Goal: Information Seeking & Learning: Learn about a topic

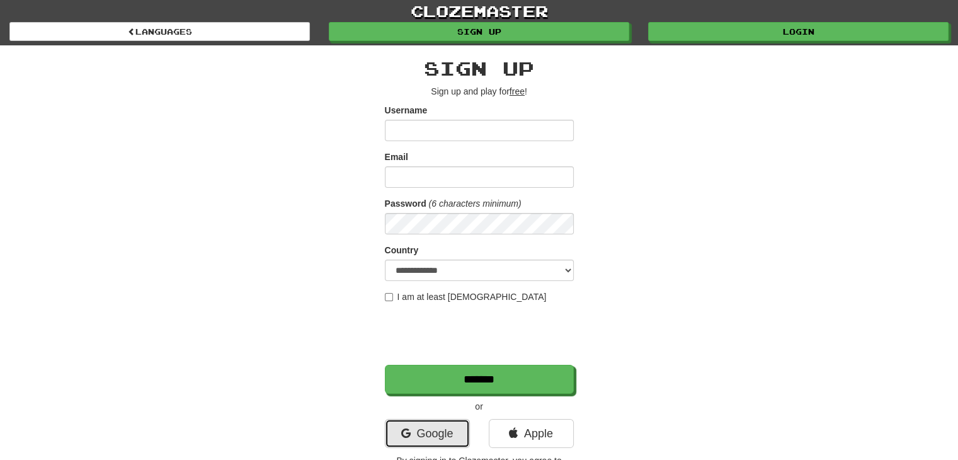
click at [418, 425] on link "Google" at bounding box center [427, 433] width 85 height 29
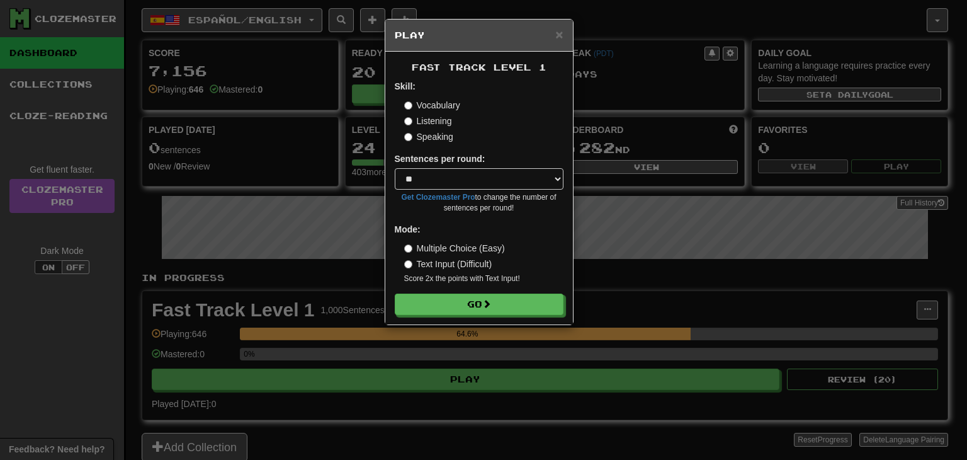
select select "**"
click at [456, 305] on button "Go" at bounding box center [479, 304] width 169 height 21
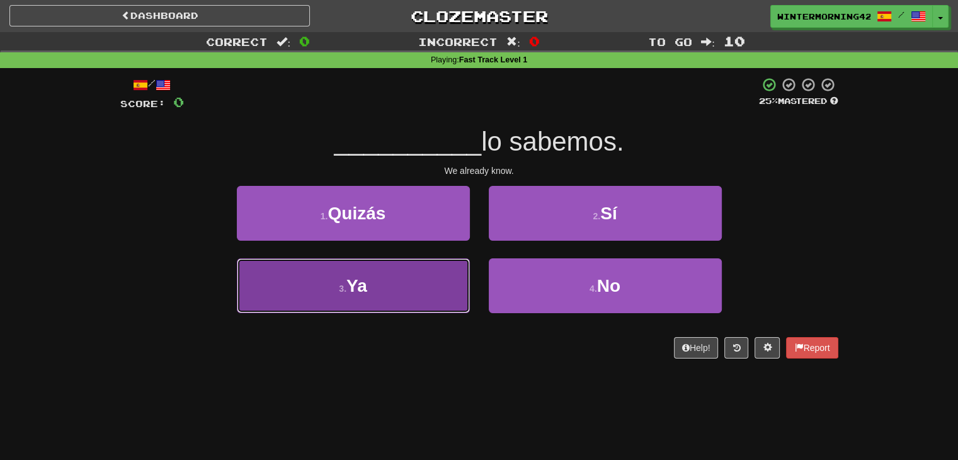
click at [444, 292] on button "3 . Ya" at bounding box center [353, 285] width 233 height 55
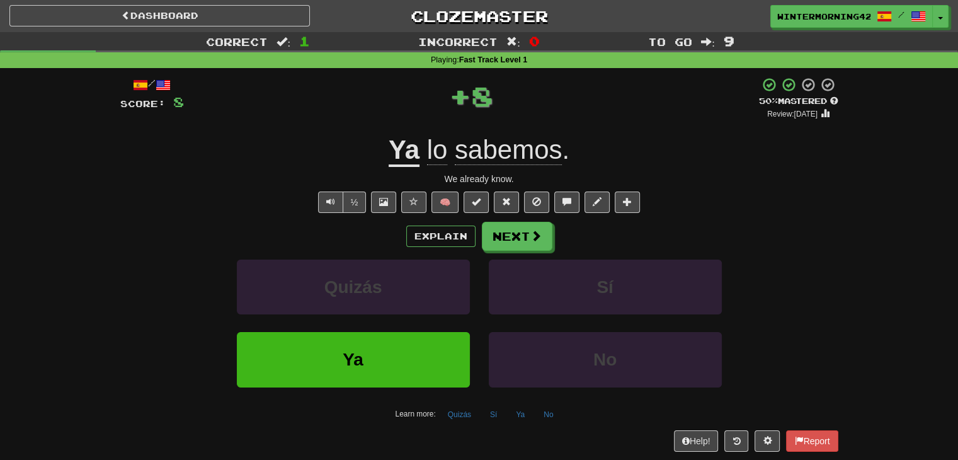
click at [510, 219] on div "/ Score: 8 + 8 50 % Mastered Review: 2025-08-30 Ya lo sabemos . We already know…" at bounding box center [479, 264] width 718 height 374
click at [507, 230] on button "Next" at bounding box center [517, 236] width 71 height 29
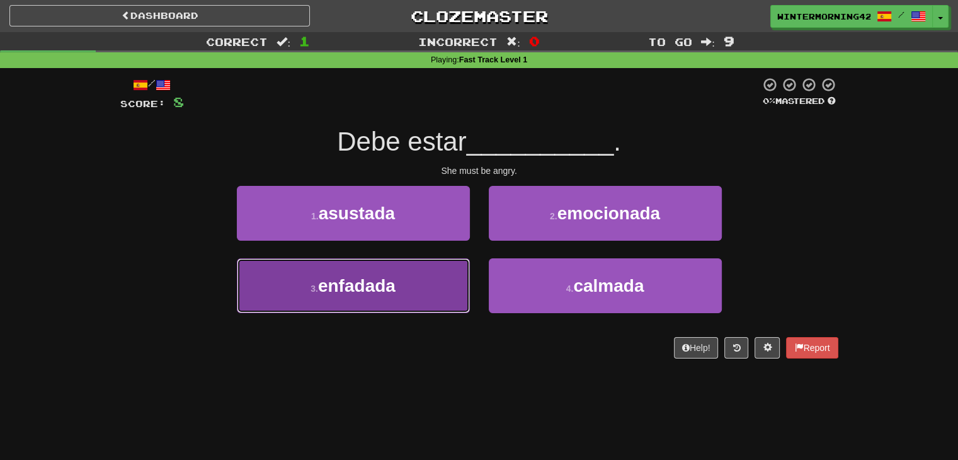
click at [349, 276] on span "enfadada" at bounding box center [356, 286] width 77 height 20
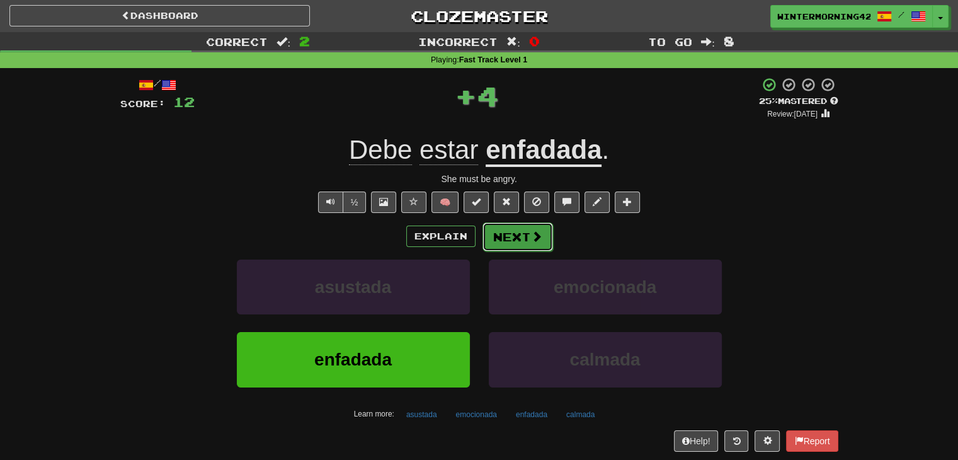
click at [518, 232] on button "Next" at bounding box center [517, 236] width 71 height 29
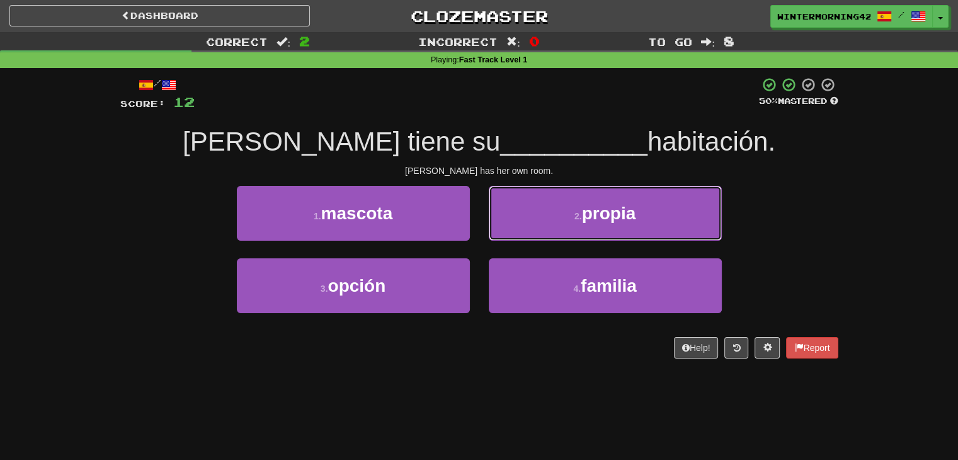
click at [518, 232] on button "2 . propia" at bounding box center [605, 213] width 233 height 55
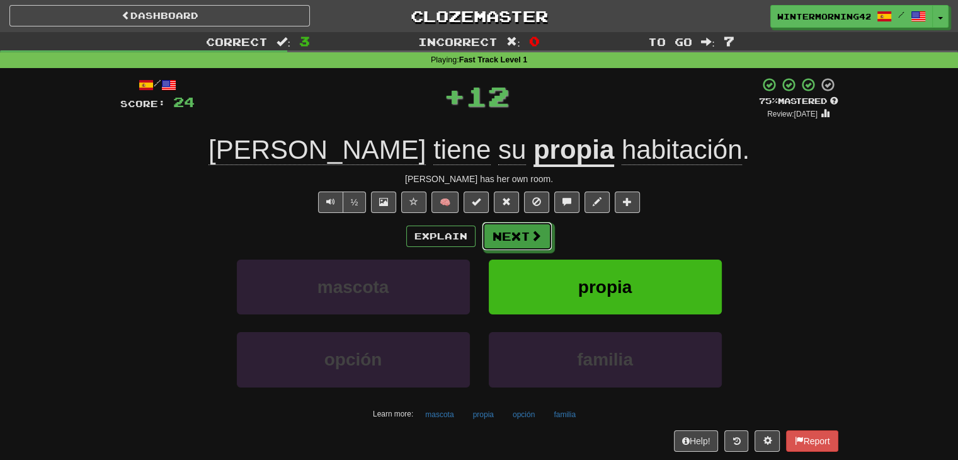
click at [518, 232] on button "Next" at bounding box center [517, 236] width 71 height 29
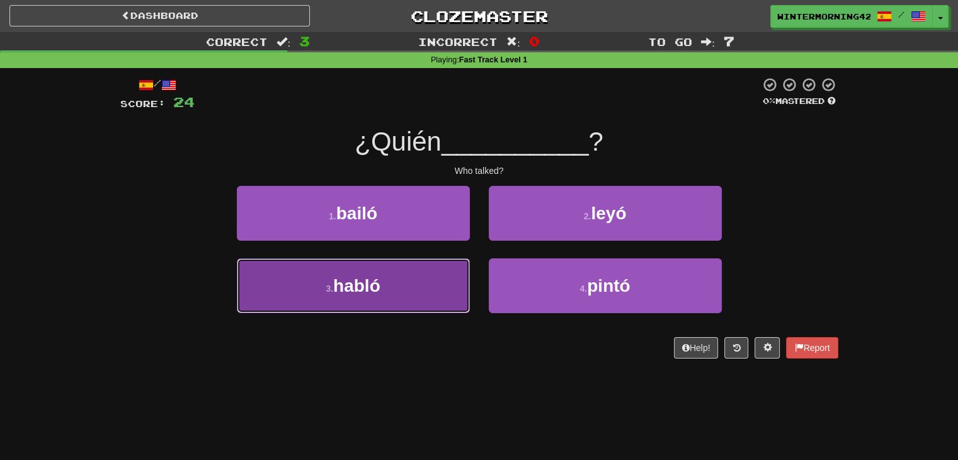
click at [455, 280] on button "3 . habló" at bounding box center [353, 285] width 233 height 55
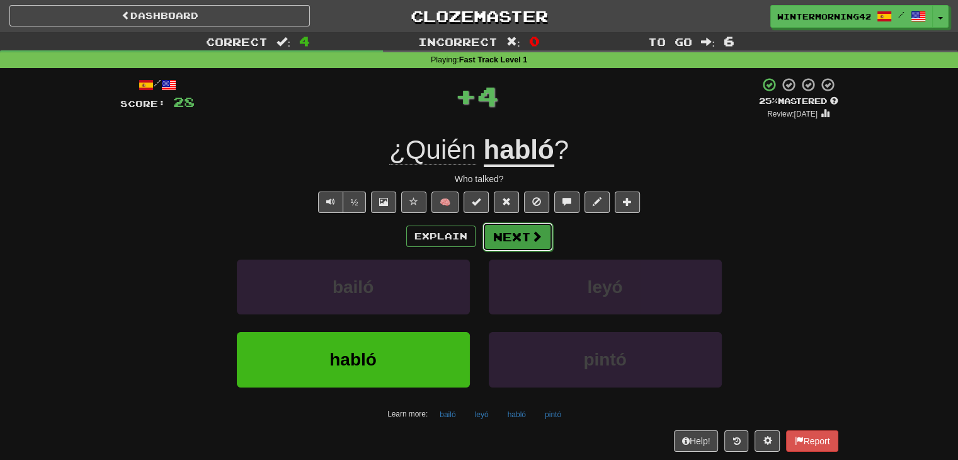
click at [541, 233] on button "Next" at bounding box center [517, 236] width 71 height 29
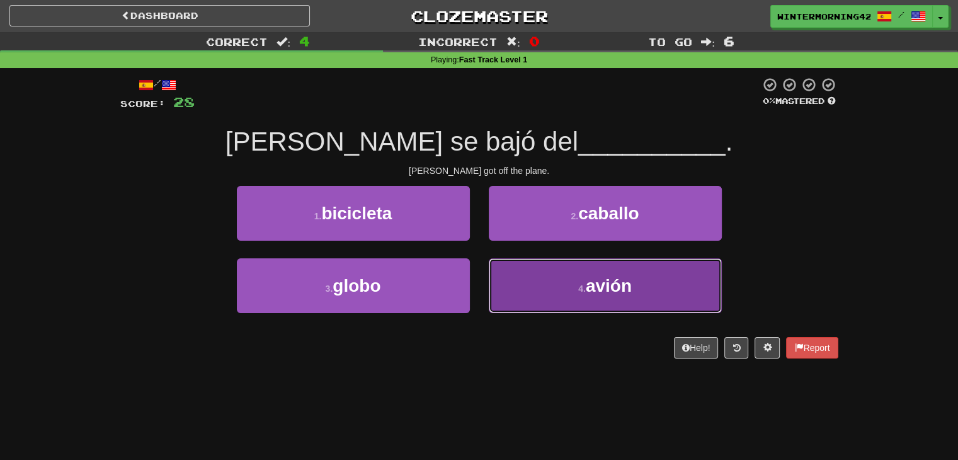
click at [564, 286] on button "4 . avión" at bounding box center [605, 285] width 233 height 55
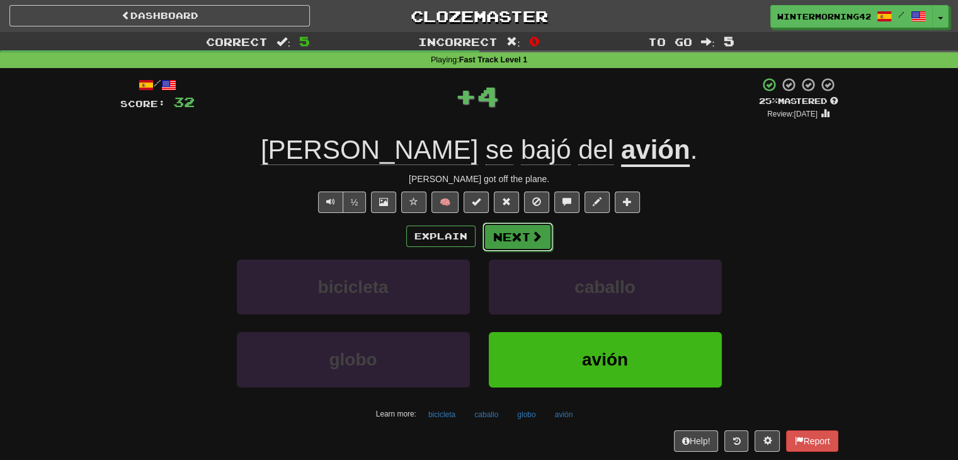
click at [531, 231] on span at bounding box center [536, 235] width 11 height 11
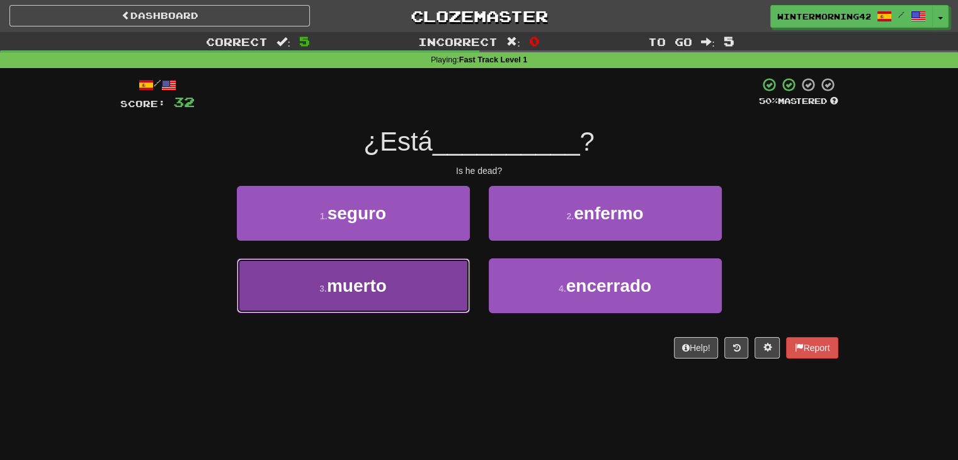
click at [417, 311] on button "3 . muerto" at bounding box center [353, 285] width 233 height 55
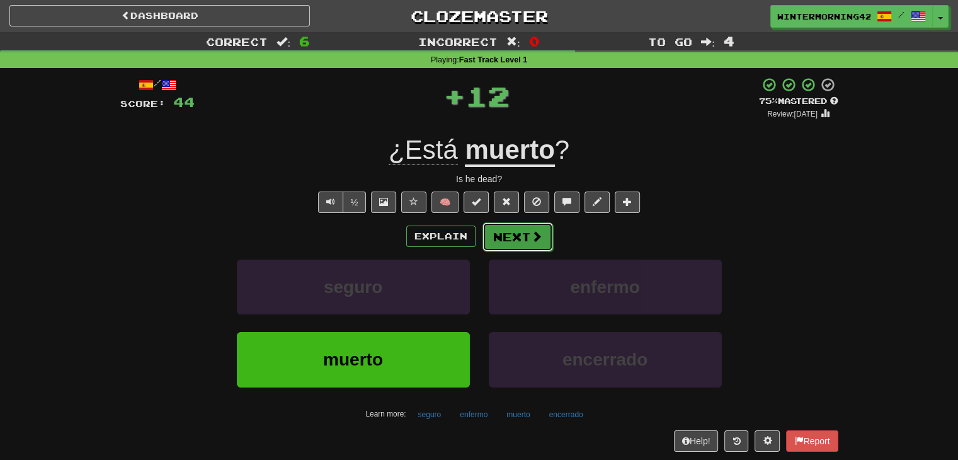
click at [526, 244] on button "Next" at bounding box center [517, 236] width 71 height 29
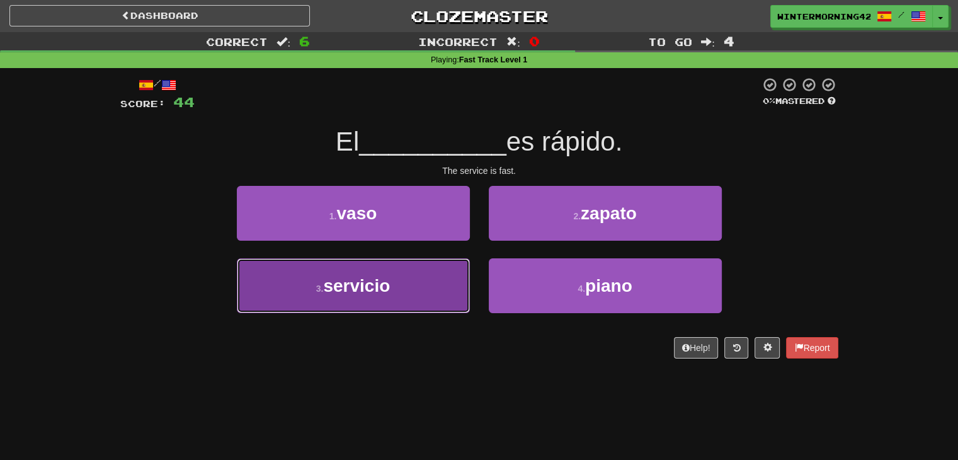
click at [442, 280] on button "3 . servicio" at bounding box center [353, 285] width 233 height 55
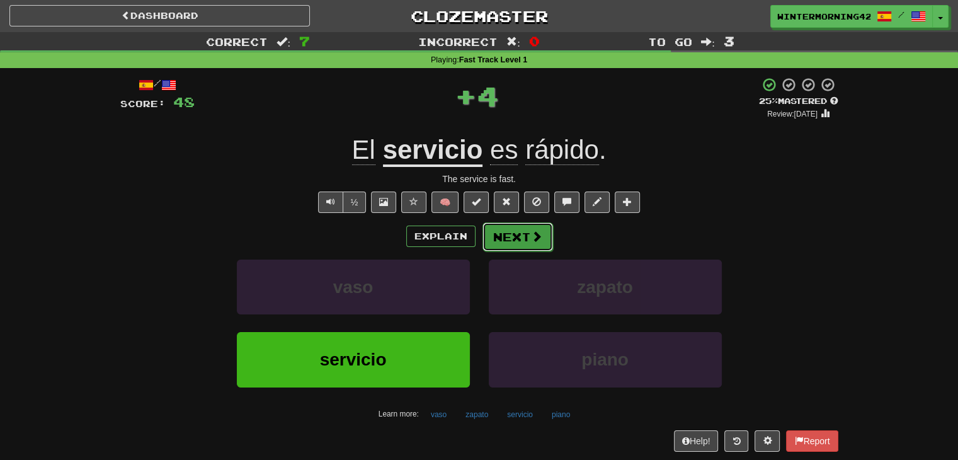
click at [508, 237] on button "Next" at bounding box center [517, 236] width 71 height 29
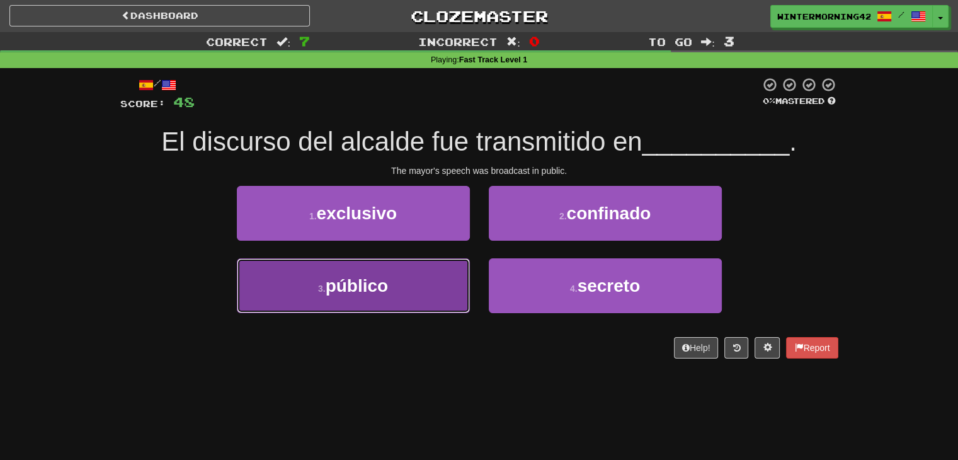
click at [392, 276] on button "3 . público" at bounding box center [353, 285] width 233 height 55
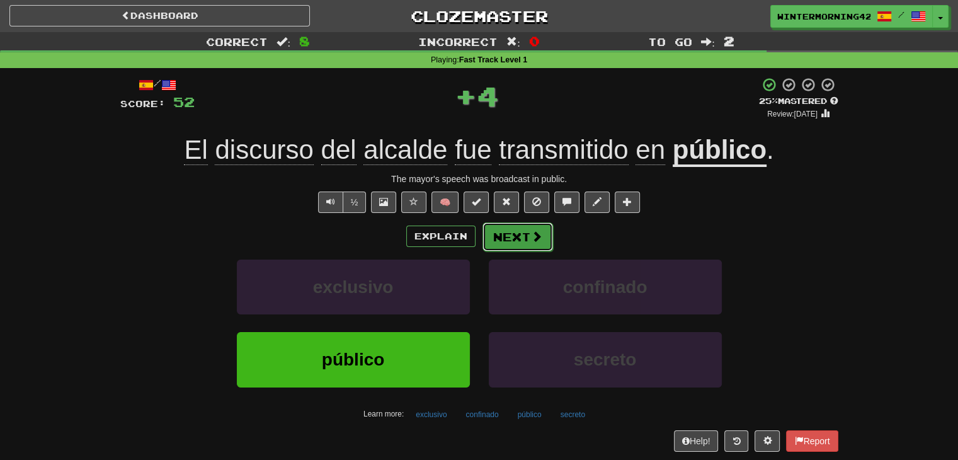
click at [506, 236] on button "Next" at bounding box center [517, 236] width 71 height 29
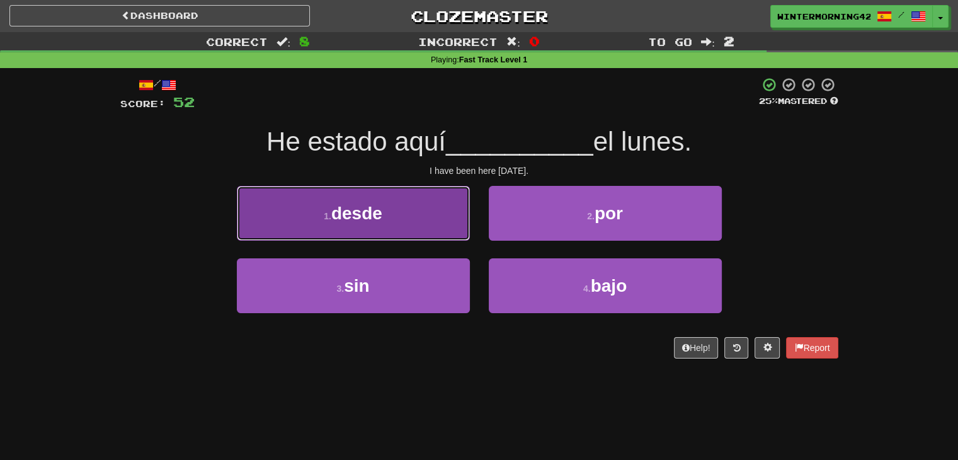
click at [436, 227] on button "1 . desde" at bounding box center [353, 213] width 233 height 55
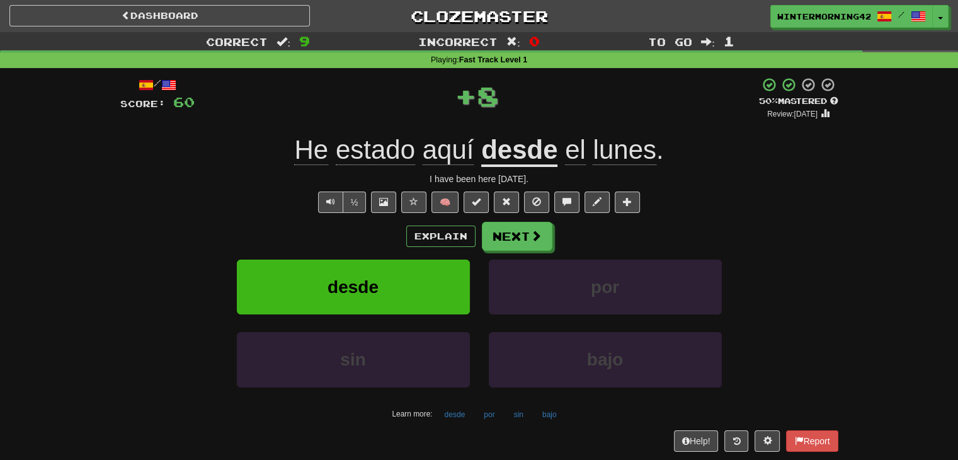
click at [502, 219] on div "/ Score: 60 + 8 50 % Mastered Review: 2025-08-30 He estado aquí desde el lunes …" at bounding box center [479, 264] width 718 height 374
click at [507, 236] on button "Next" at bounding box center [517, 236] width 71 height 29
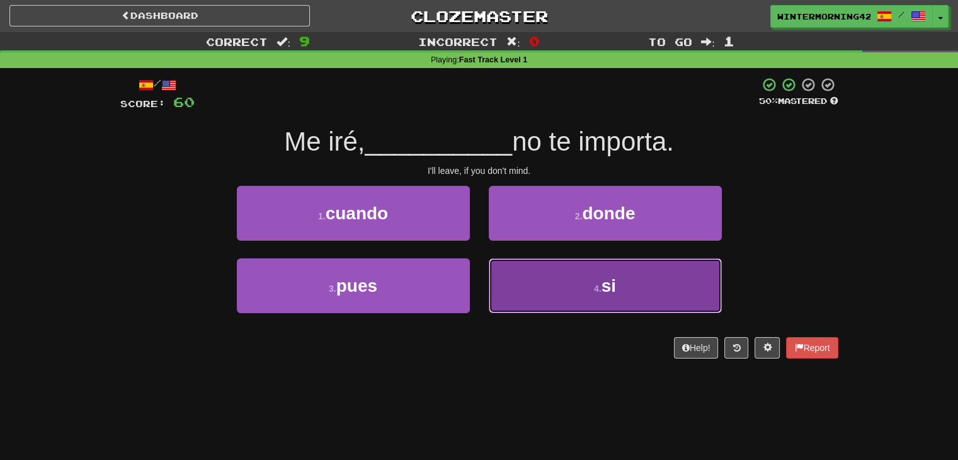
click at [516, 288] on button "4 . si" at bounding box center [605, 285] width 233 height 55
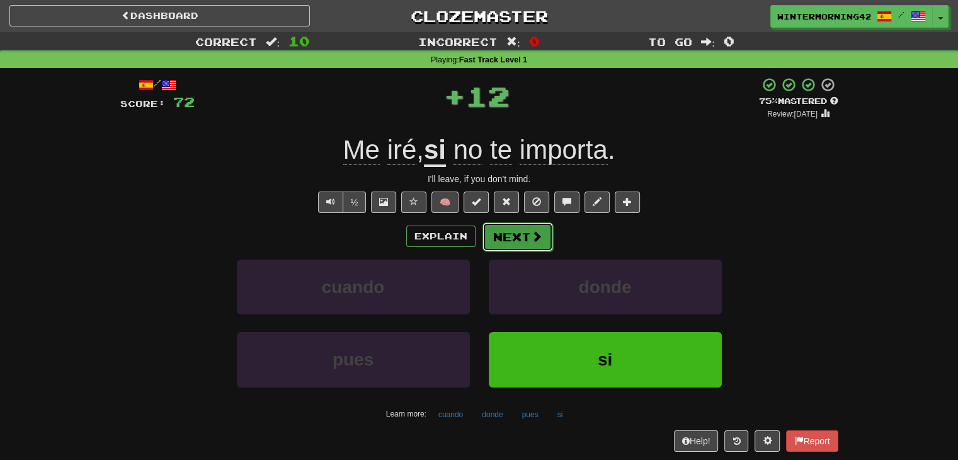
click at [500, 237] on button "Next" at bounding box center [517, 236] width 71 height 29
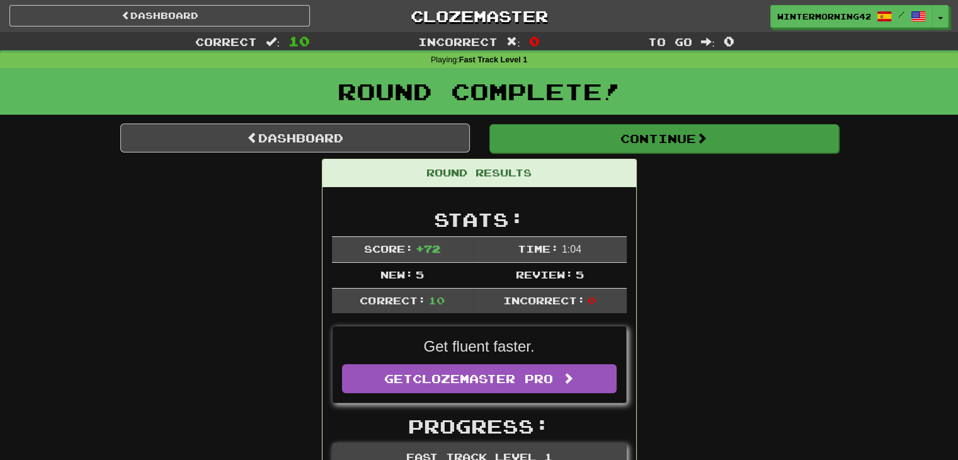
click at [600, 123] on div "Continue" at bounding box center [663, 137] width 368 height 29
click at [637, 132] on button "Continue" at bounding box center [663, 138] width 349 height 29
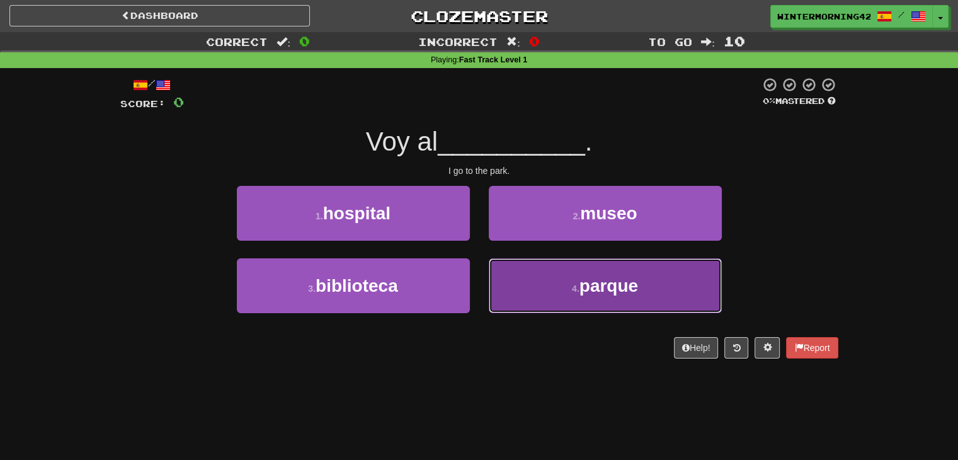
click at [584, 279] on span "parque" at bounding box center [608, 286] width 59 height 20
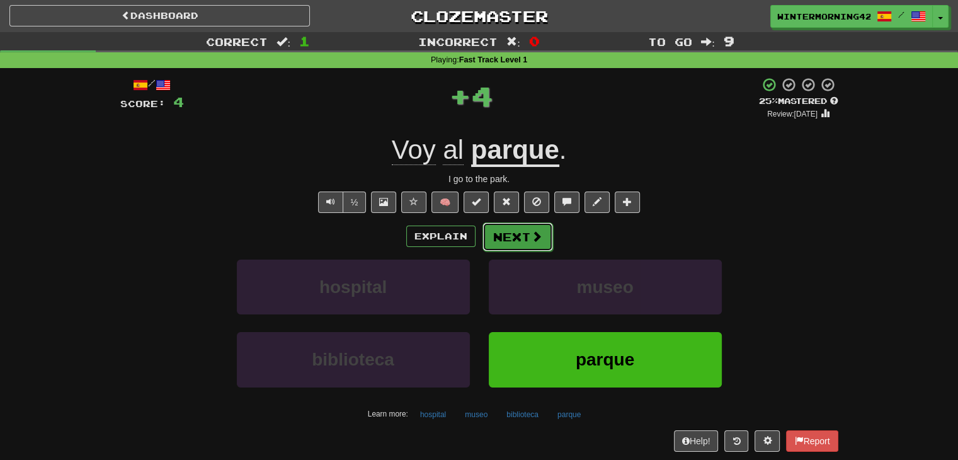
click at [544, 234] on button "Next" at bounding box center [517, 236] width 71 height 29
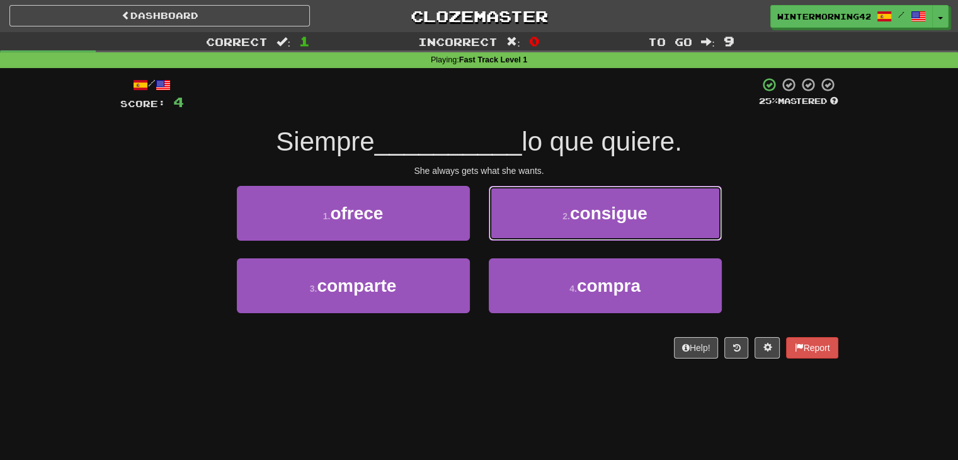
click at [544, 234] on button "2 . consigue" at bounding box center [605, 213] width 233 height 55
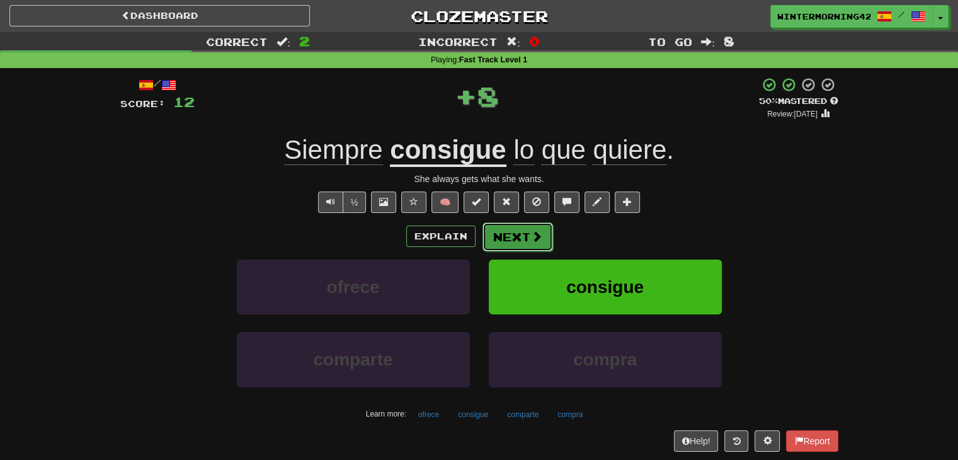
click at [514, 234] on button "Next" at bounding box center [517, 236] width 71 height 29
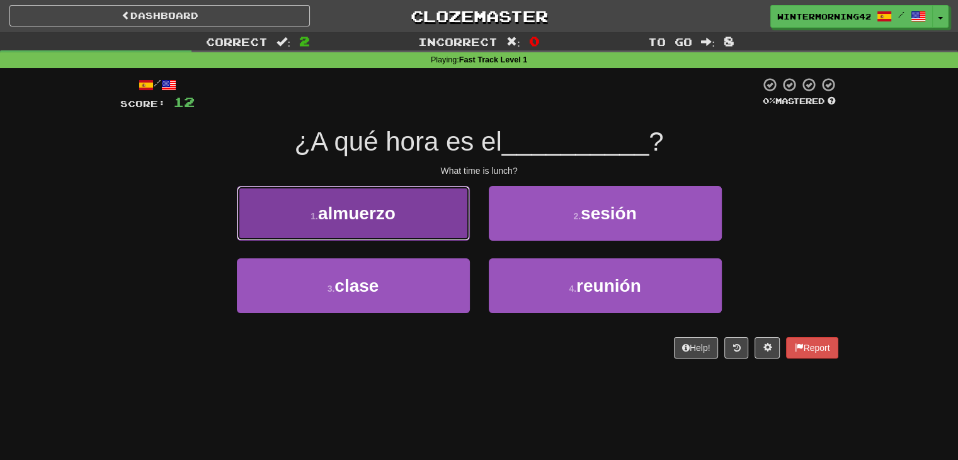
click at [421, 220] on button "1 . almuerzo" at bounding box center [353, 213] width 233 height 55
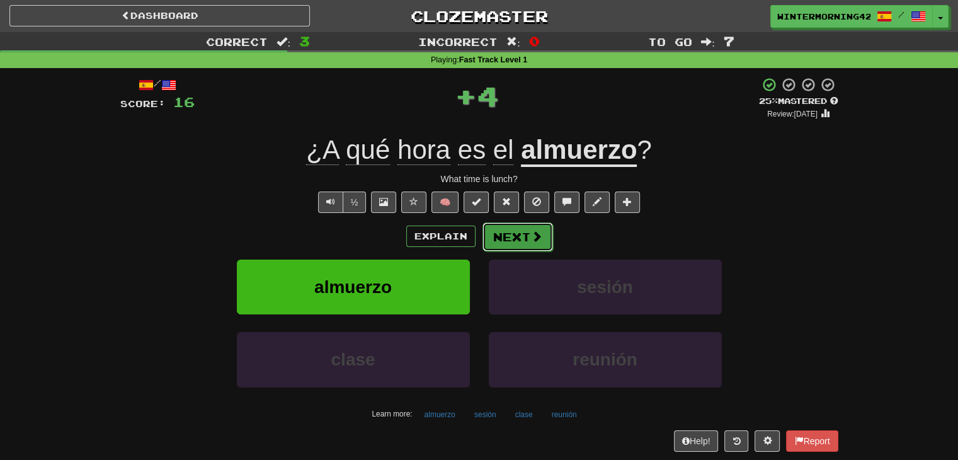
click at [519, 231] on button "Next" at bounding box center [517, 236] width 71 height 29
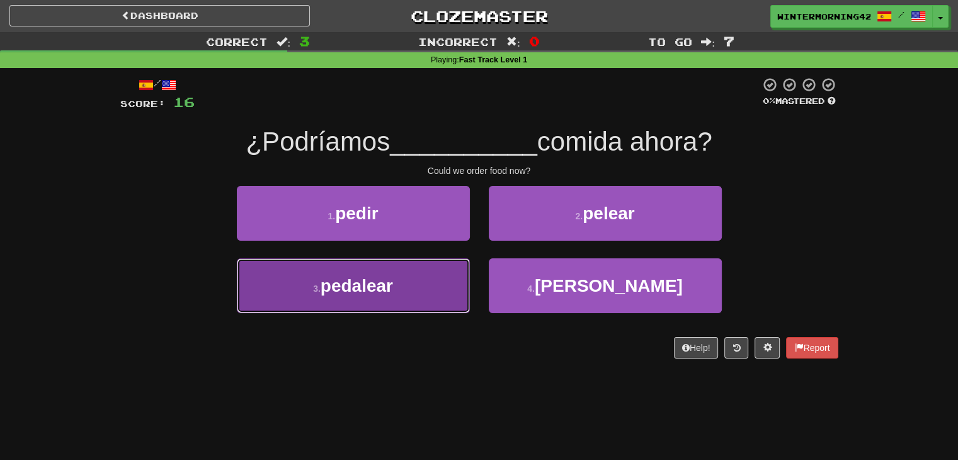
click at [434, 278] on button "3 . pedalear" at bounding box center [353, 285] width 233 height 55
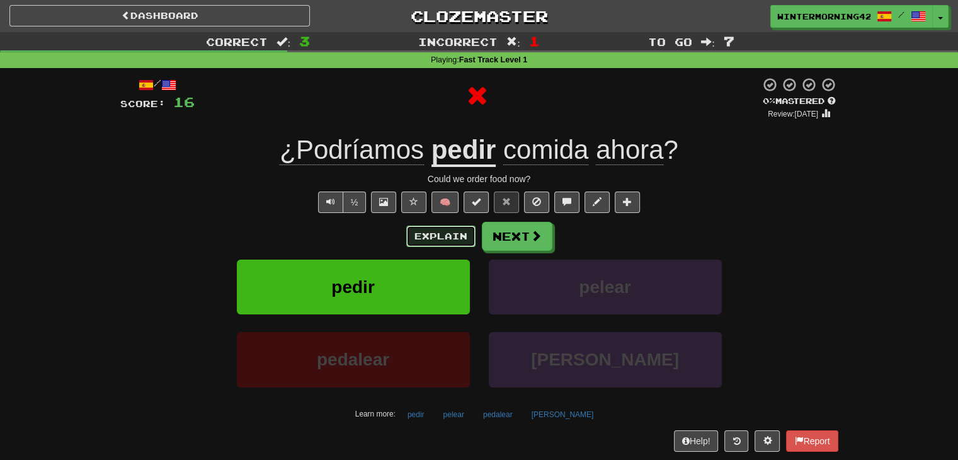
click at [441, 240] on button "Explain" at bounding box center [440, 235] width 69 height 21
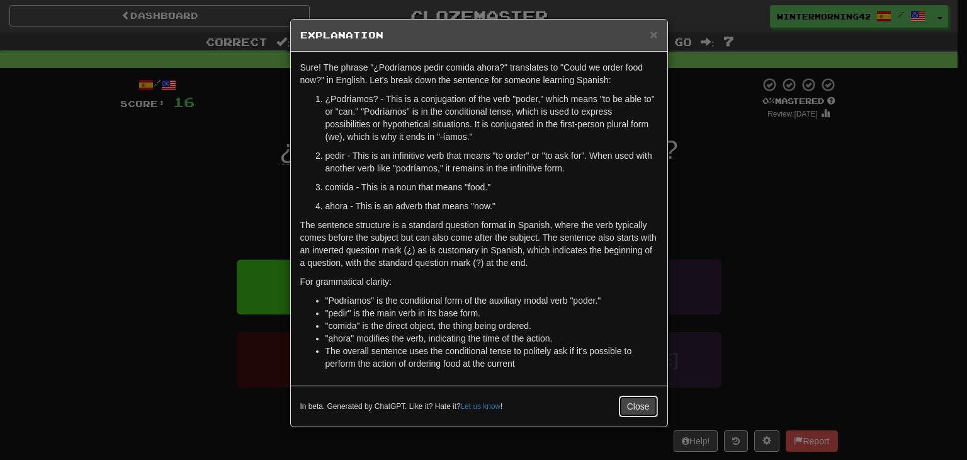
click at [635, 405] on button "Close" at bounding box center [638, 405] width 39 height 21
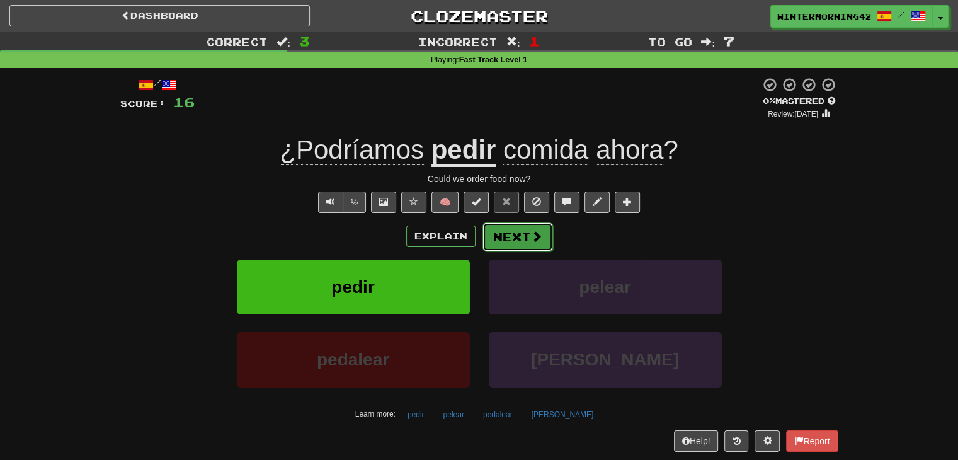
click at [519, 234] on button "Next" at bounding box center [517, 236] width 71 height 29
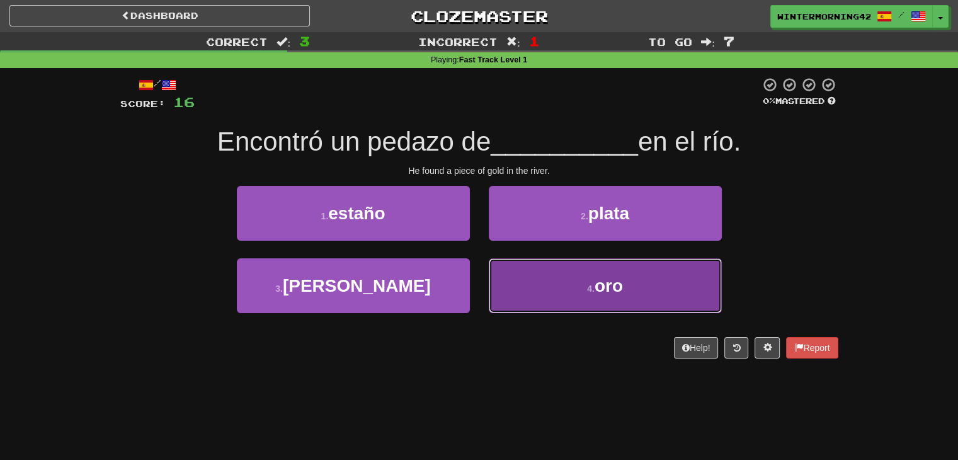
click at [535, 278] on button "4 . oro" at bounding box center [605, 285] width 233 height 55
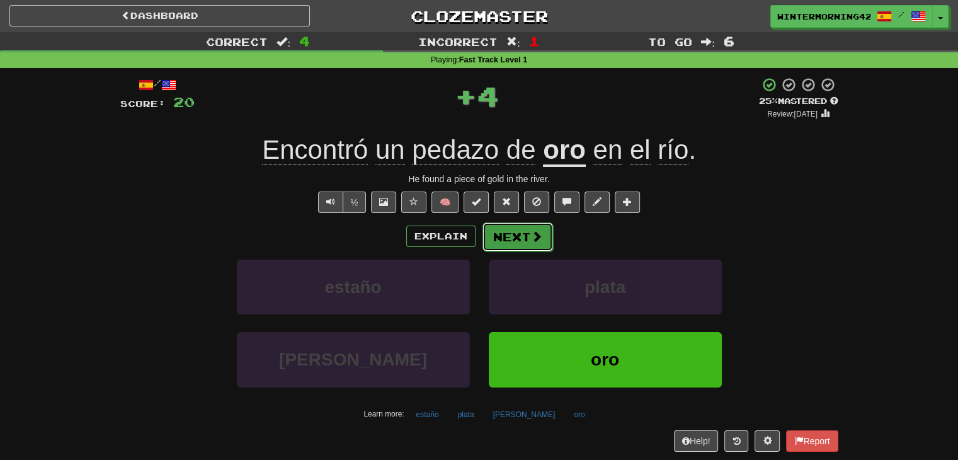
click at [528, 229] on button "Next" at bounding box center [517, 236] width 71 height 29
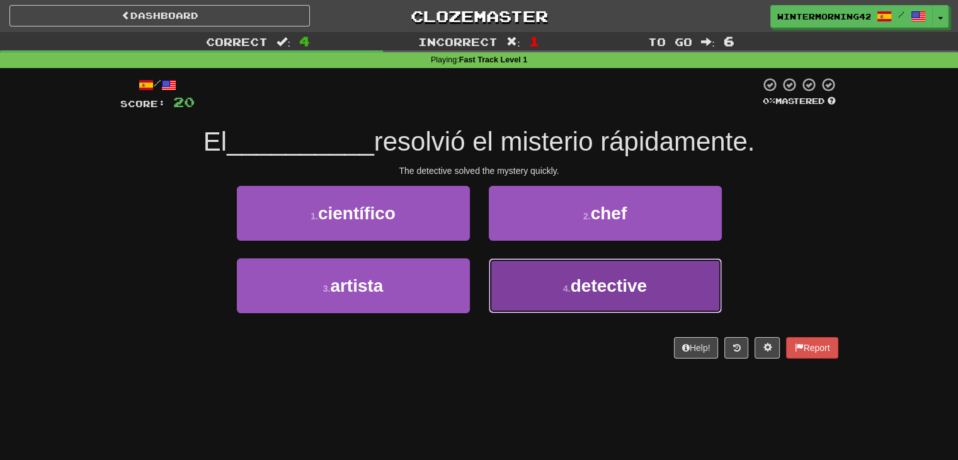
click at [533, 280] on button "4 . detective" at bounding box center [605, 285] width 233 height 55
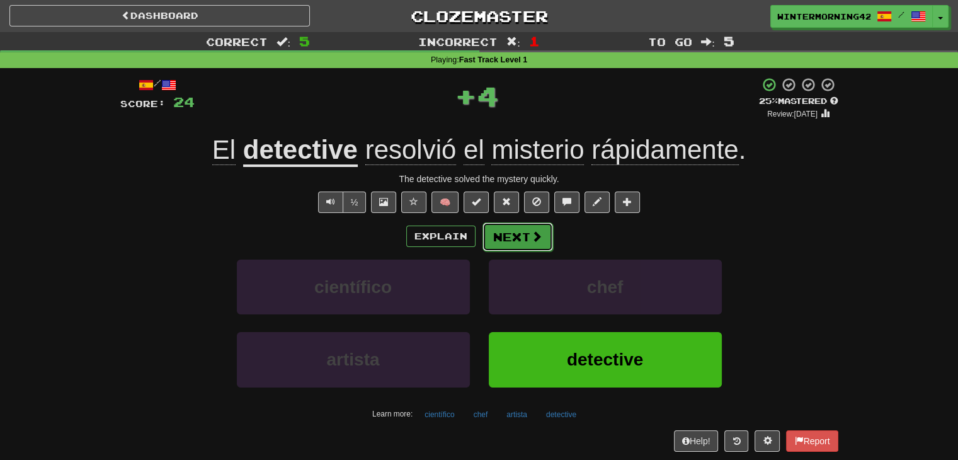
click at [543, 243] on button "Next" at bounding box center [517, 236] width 71 height 29
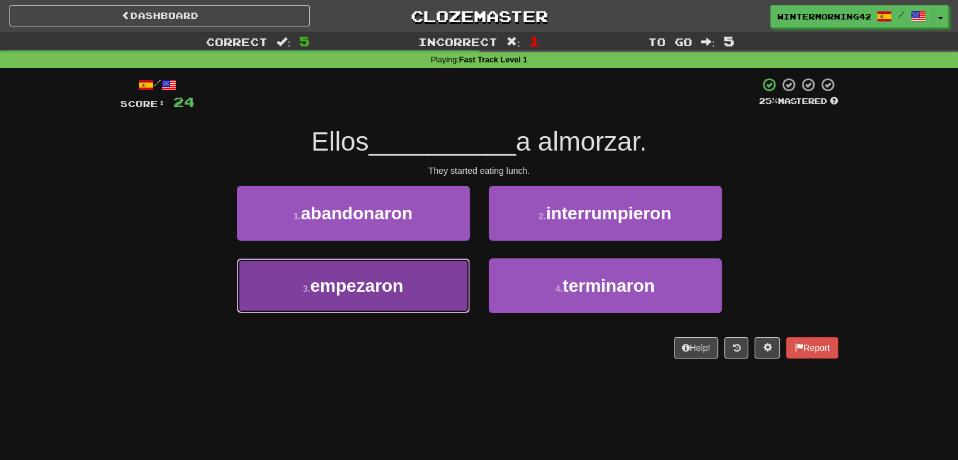
click at [431, 295] on button "3 . empezaron" at bounding box center [353, 285] width 233 height 55
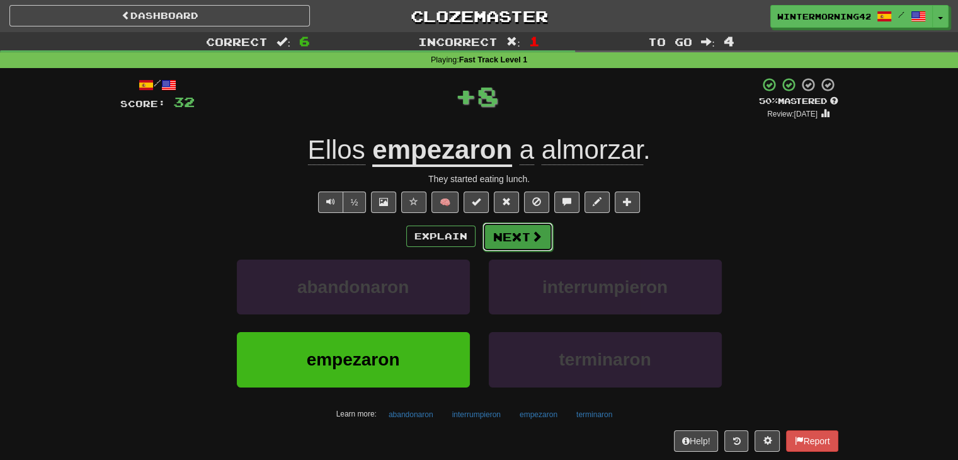
click at [514, 235] on button "Next" at bounding box center [517, 236] width 71 height 29
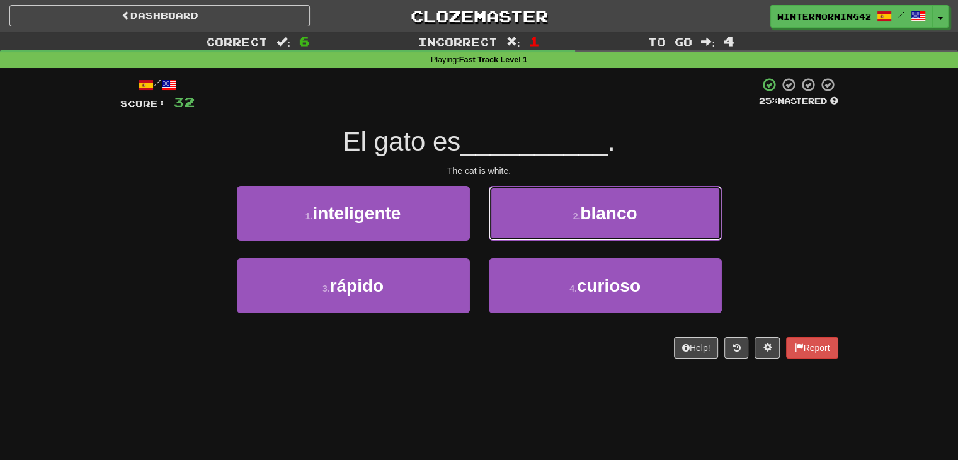
click at [514, 235] on button "2 . blanco" at bounding box center [605, 213] width 233 height 55
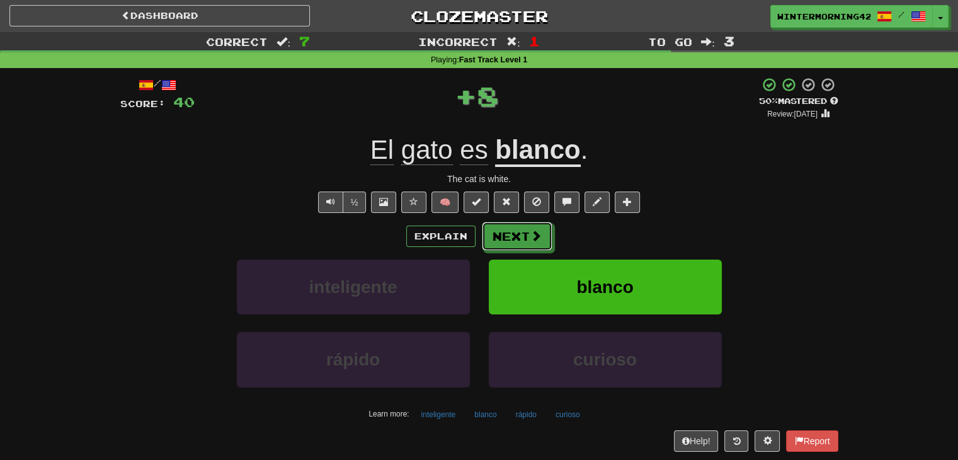
click at [514, 235] on button "Next" at bounding box center [517, 236] width 71 height 29
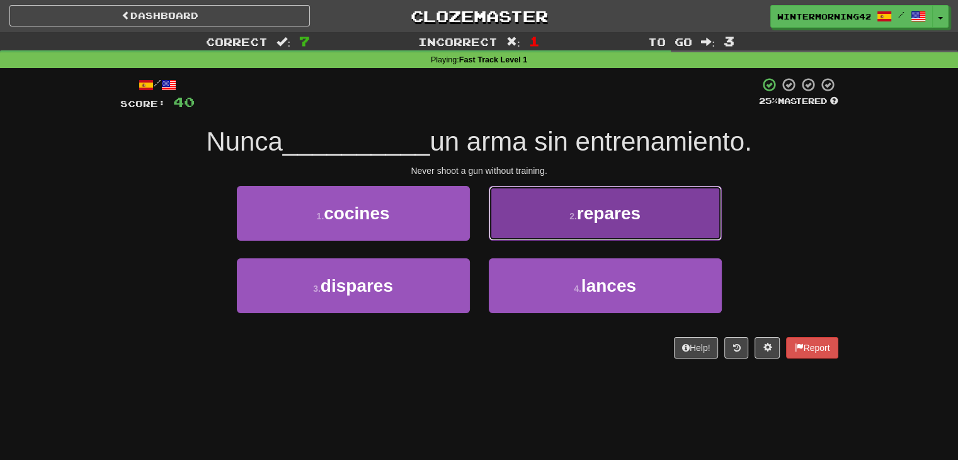
click at [518, 230] on button "2 . repares" at bounding box center [605, 213] width 233 height 55
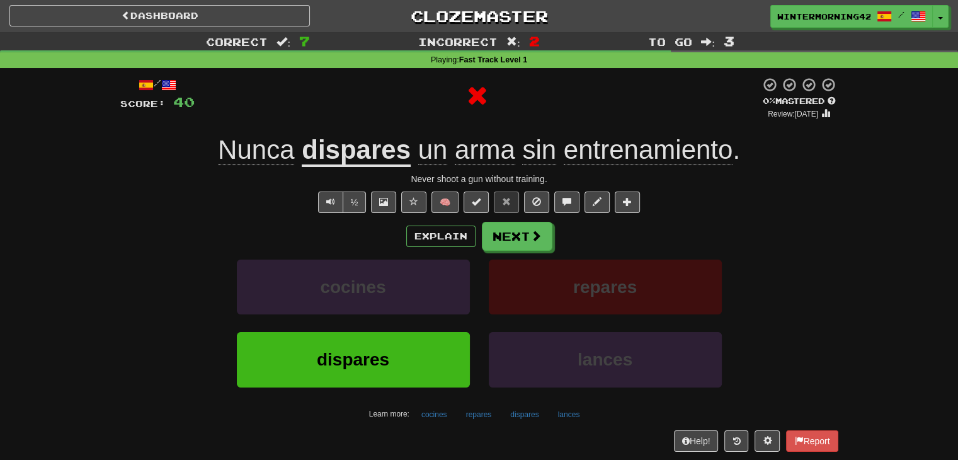
click at [508, 251] on div "Explain Next cocines repares dispares lances Learn more: cocines repares dispar…" at bounding box center [479, 323] width 718 height 202
click at [514, 243] on button "Next" at bounding box center [517, 236] width 71 height 29
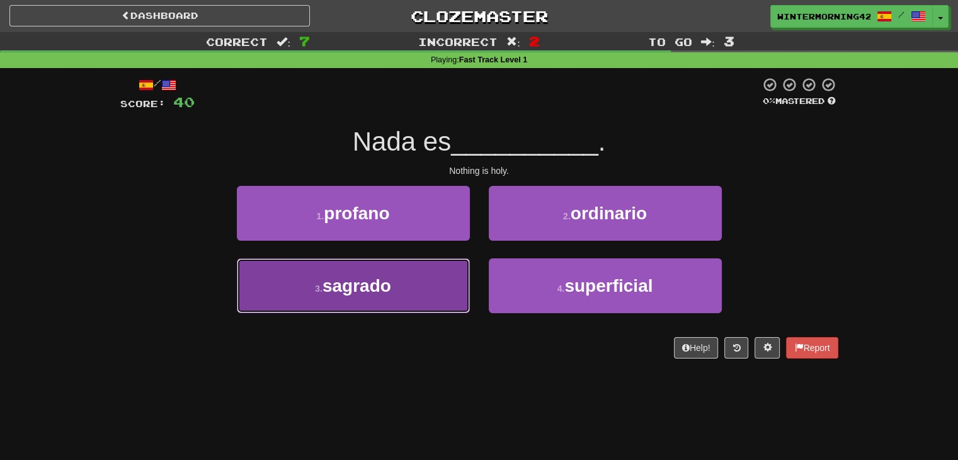
click at [407, 293] on button "3 . sagrado" at bounding box center [353, 285] width 233 height 55
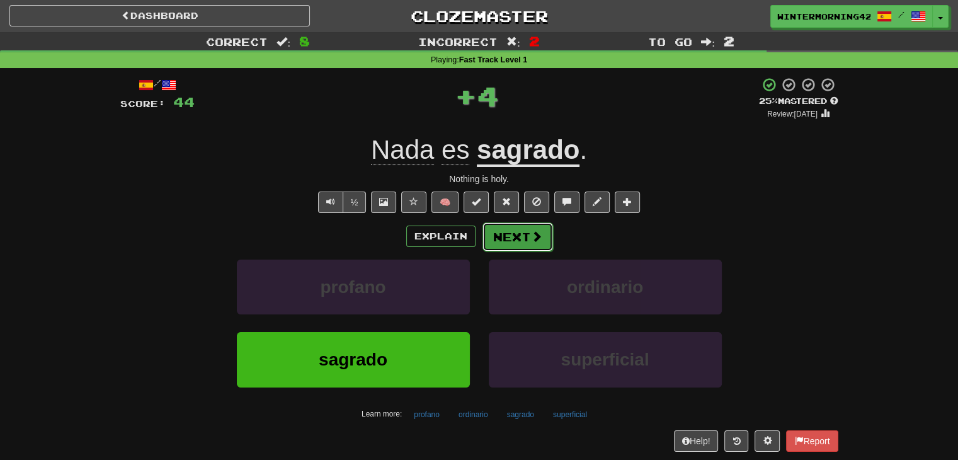
click at [499, 249] on button "Next" at bounding box center [517, 236] width 71 height 29
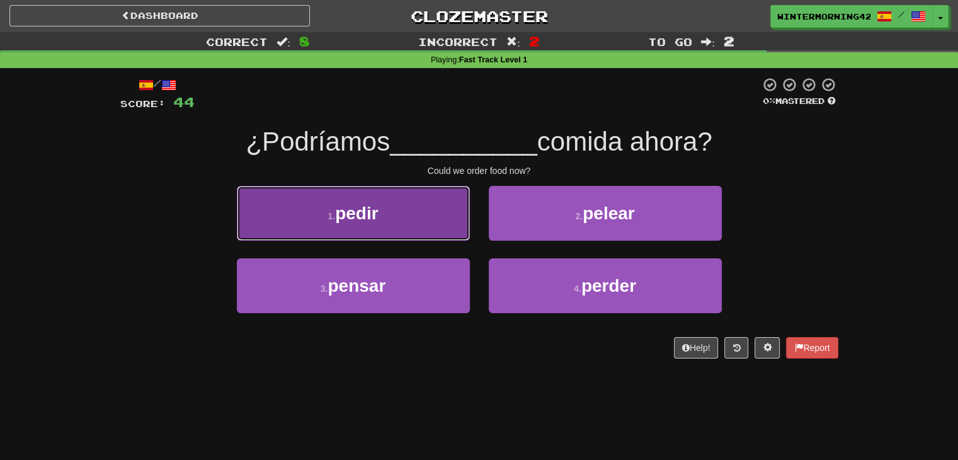
click at [419, 235] on button "1 . pedir" at bounding box center [353, 213] width 233 height 55
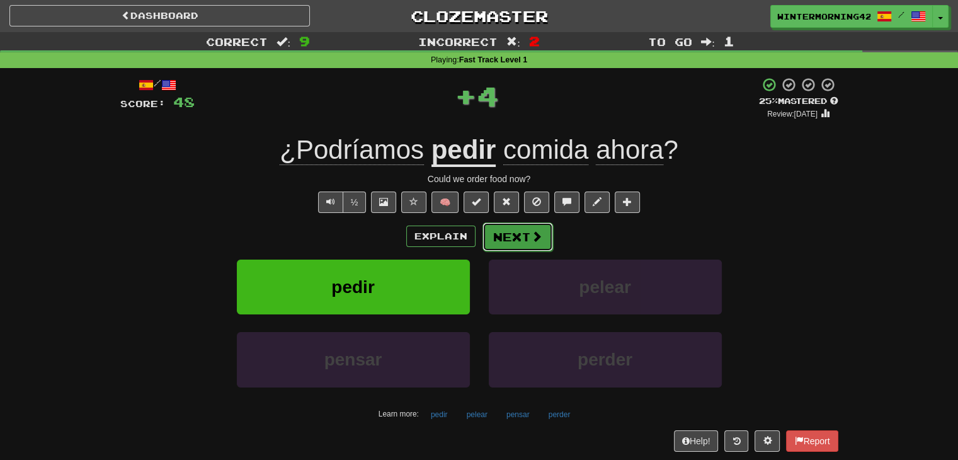
click at [511, 230] on button "Next" at bounding box center [517, 236] width 71 height 29
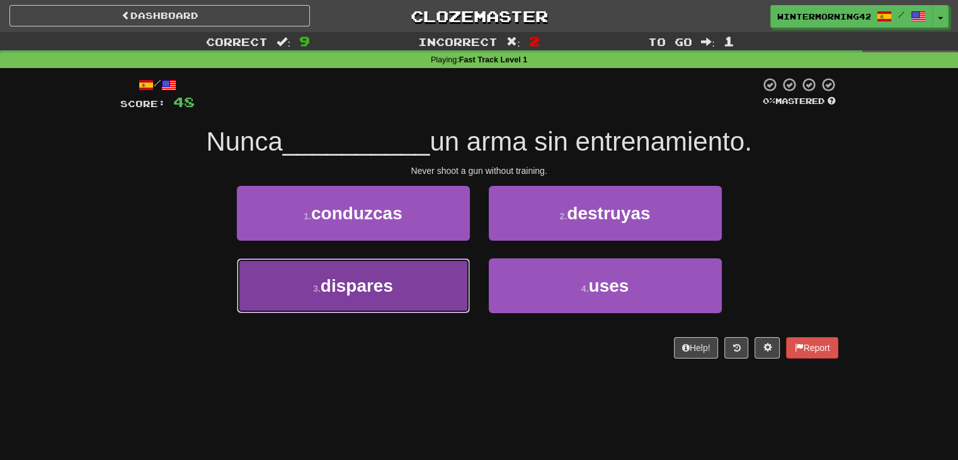
click at [448, 272] on button "3 . dispares" at bounding box center [353, 285] width 233 height 55
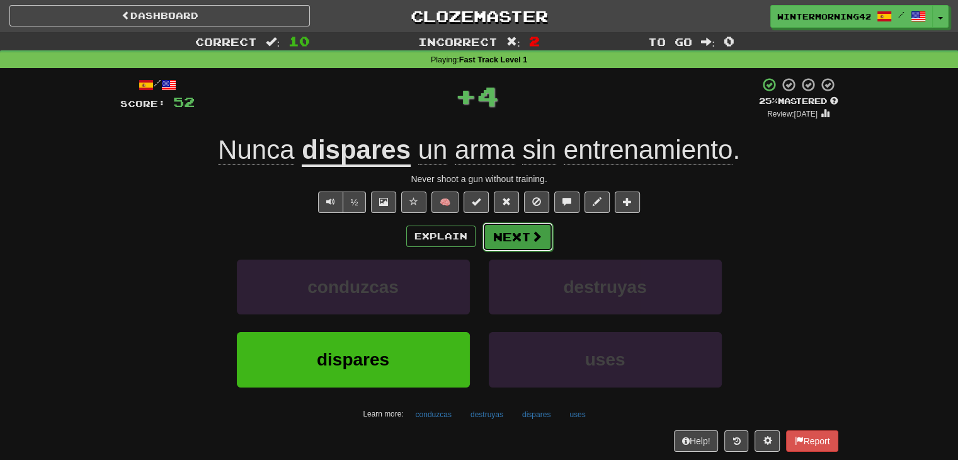
click at [515, 235] on button "Next" at bounding box center [517, 236] width 71 height 29
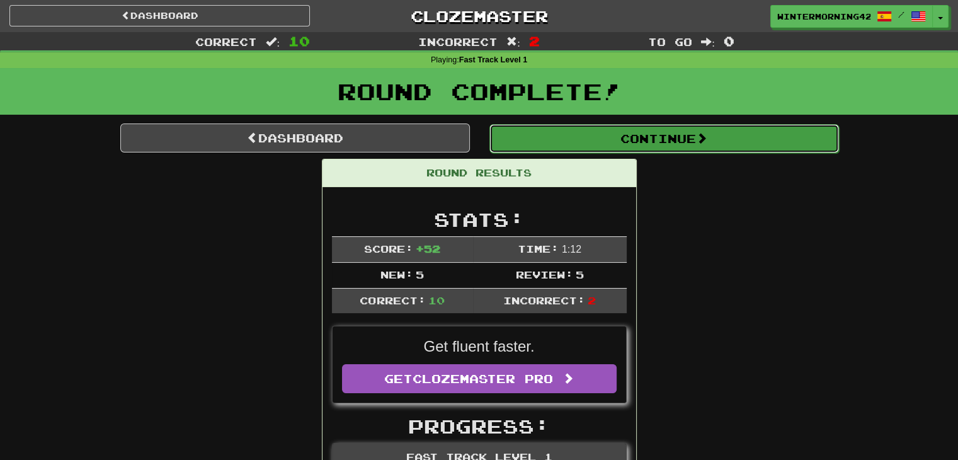
click at [619, 142] on button "Continue" at bounding box center [663, 138] width 349 height 29
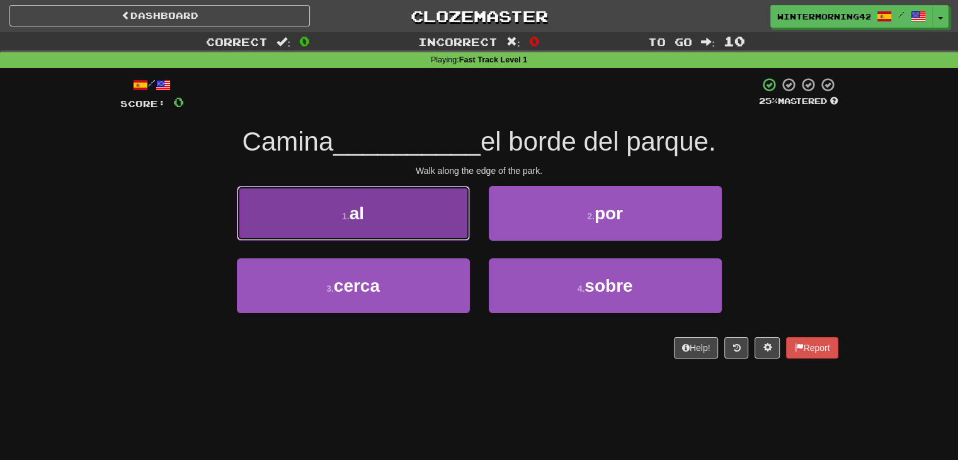
click at [410, 200] on button "1 . al" at bounding box center [353, 213] width 233 height 55
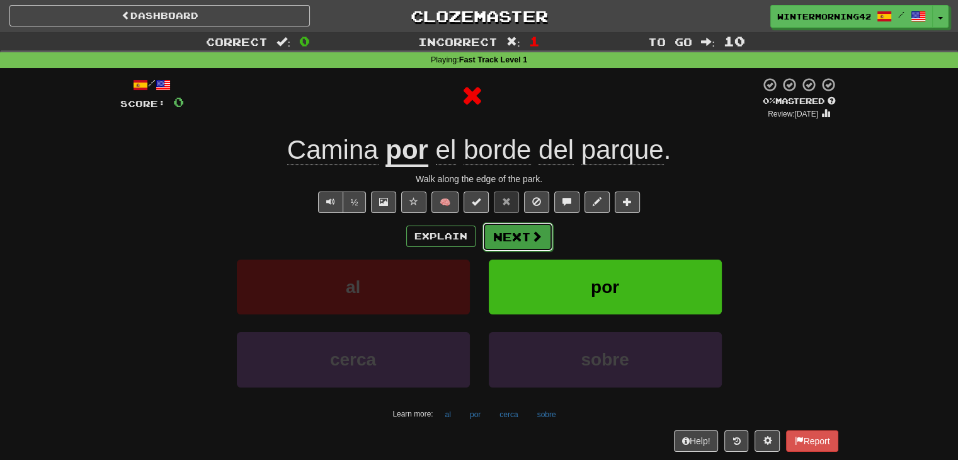
click at [528, 229] on button "Next" at bounding box center [517, 236] width 71 height 29
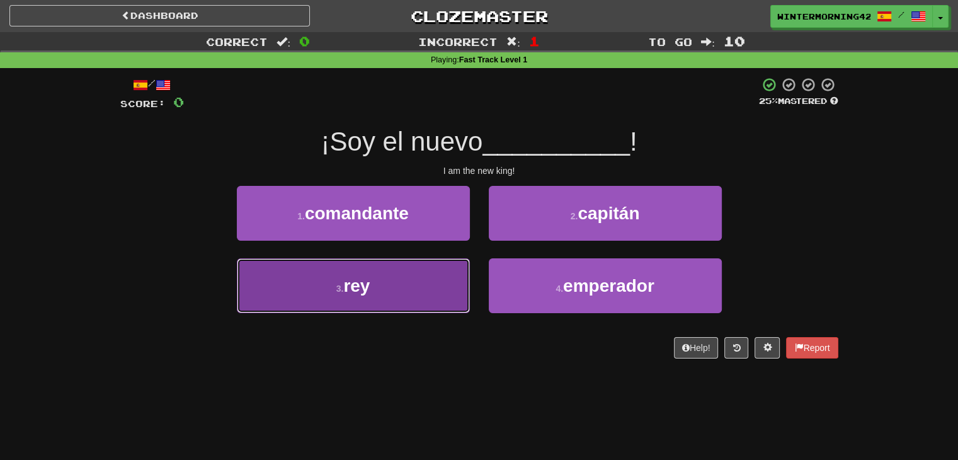
click at [410, 291] on button "3 . rey" at bounding box center [353, 285] width 233 height 55
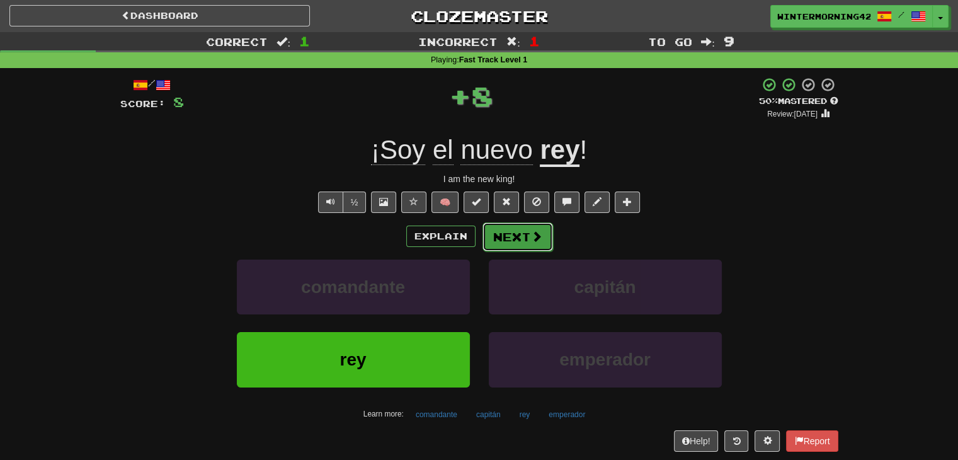
click at [514, 233] on button "Next" at bounding box center [517, 236] width 71 height 29
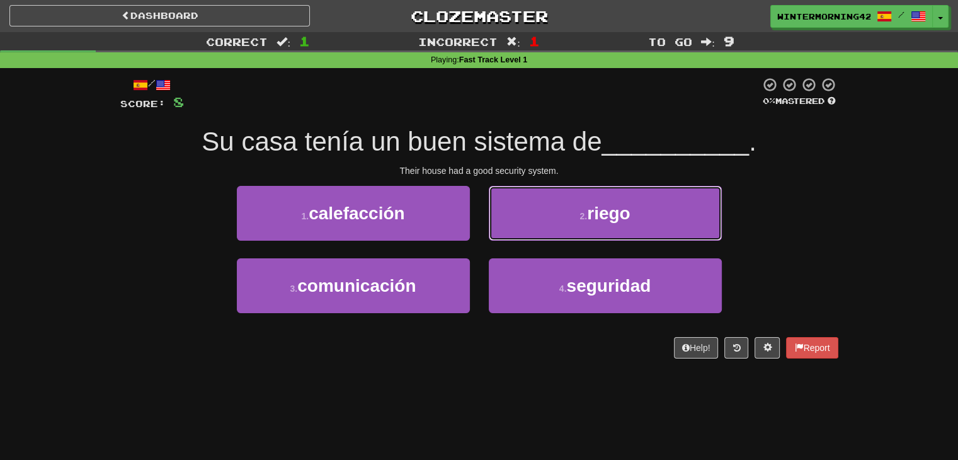
click at [514, 233] on button "2 . riego" at bounding box center [605, 213] width 233 height 55
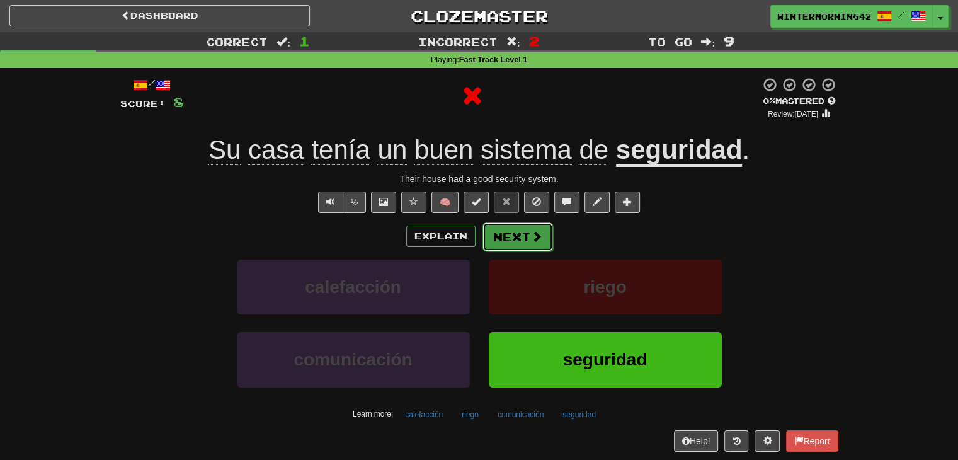
click at [504, 241] on button "Next" at bounding box center [517, 236] width 71 height 29
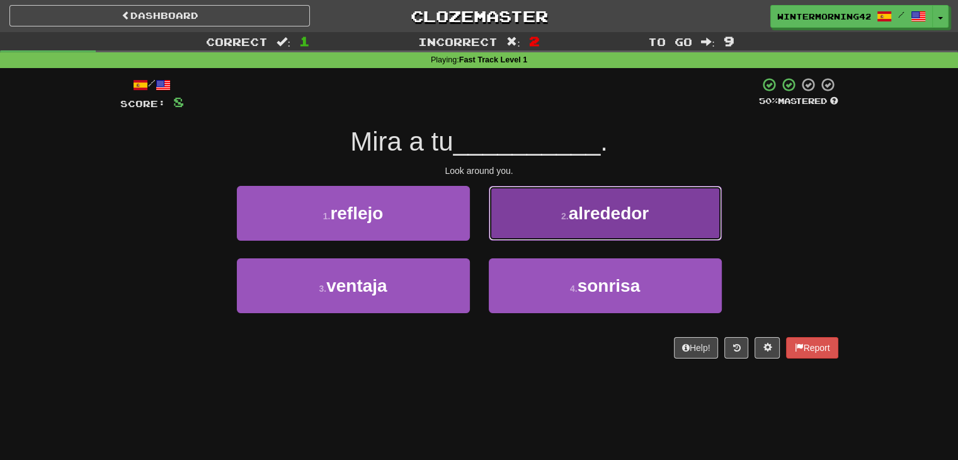
click at [537, 217] on button "2 . alrededor" at bounding box center [605, 213] width 233 height 55
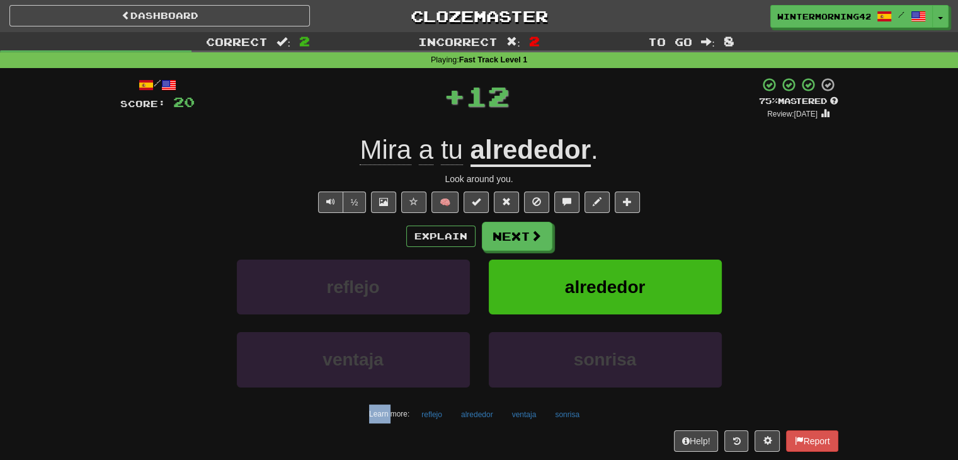
click at [537, 217] on div "/ Score: 20 + 12 75 % Mastered Review: 2025-09-19 Mira a tu alrededor . Look ar…" at bounding box center [479, 264] width 718 height 374
click at [528, 237] on button "Next" at bounding box center [517, 236] width 71 height 29
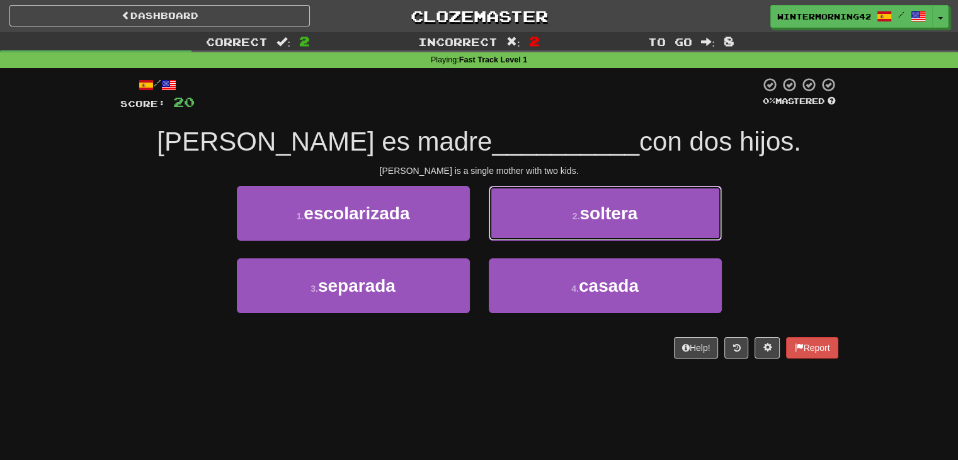
click at [528, 237] on button "2 . soltera" at bounding box center [605, 213] width 233 height 55
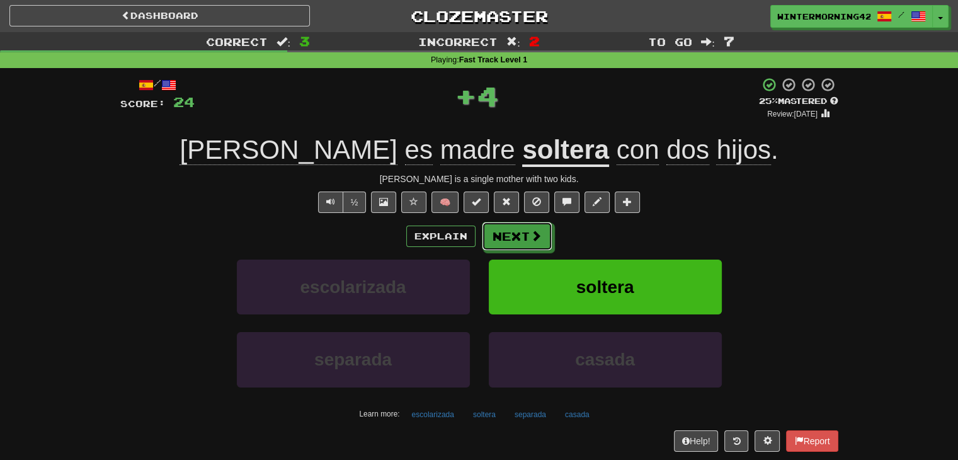
click at [528, 237] on button "Next" at bounding box center [517, 236] width 71 height 29
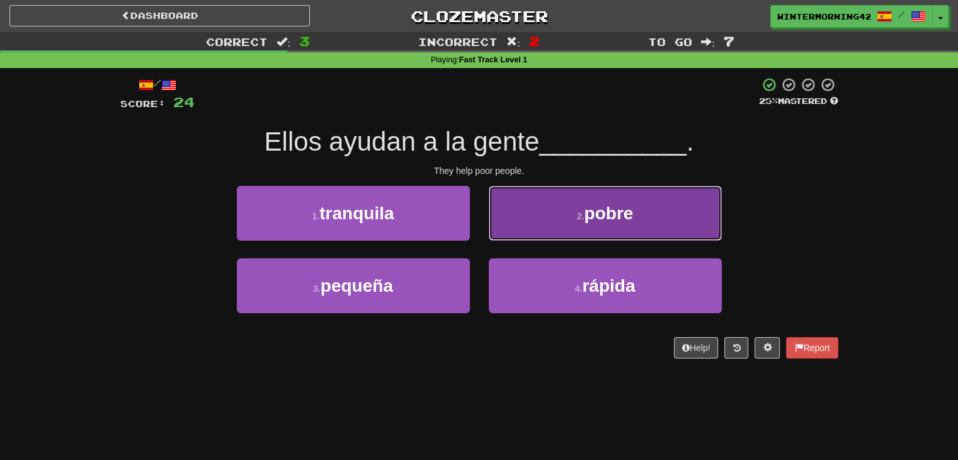
click at [548, 220] on button "2 . pobre" at bounding box center [605, 213] width 233 height 55
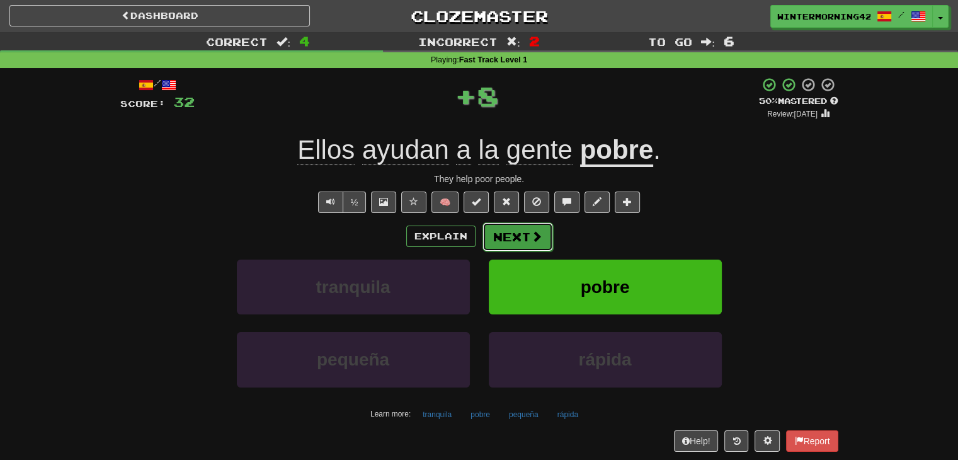
click at [534, 245] on button "Next" at bounding box center [517, 236] width 71 height 29
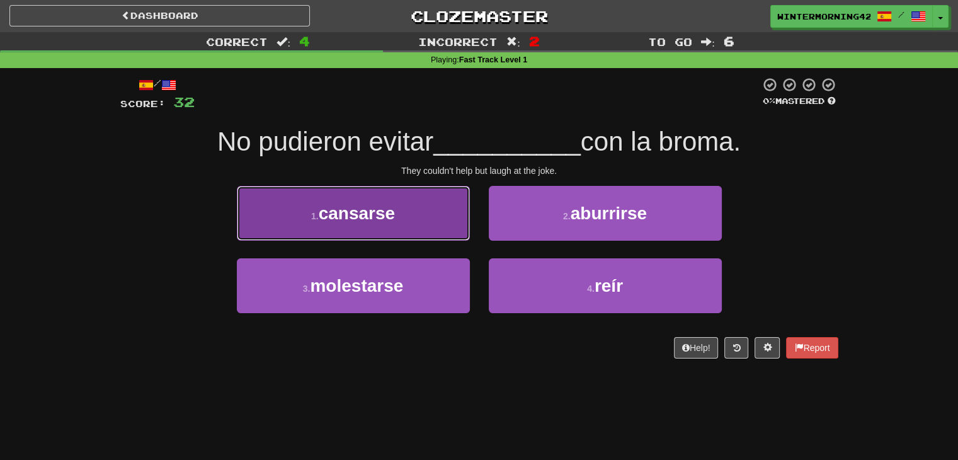
click at [406, 215] on button "1 . cansarse" at bounding box center [353, 213] width 233 height 55
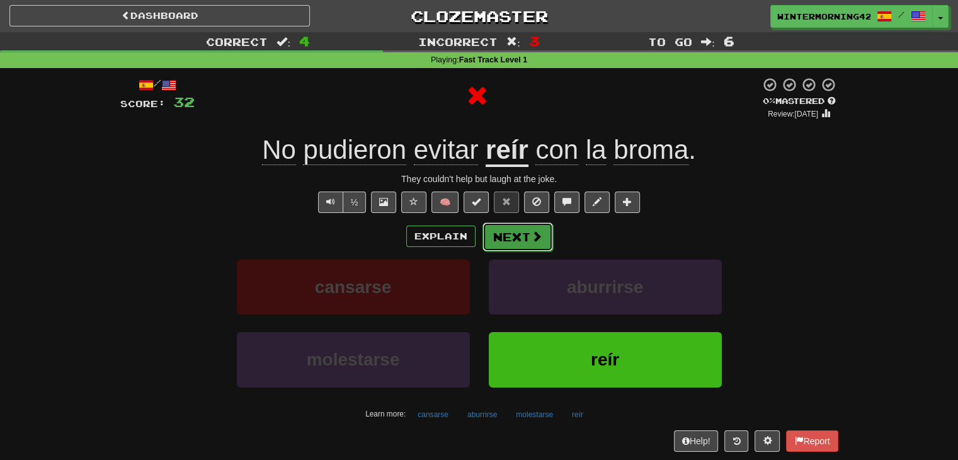
click at [536, 232] on span at bounding box center [536, 235] width 11 height 11
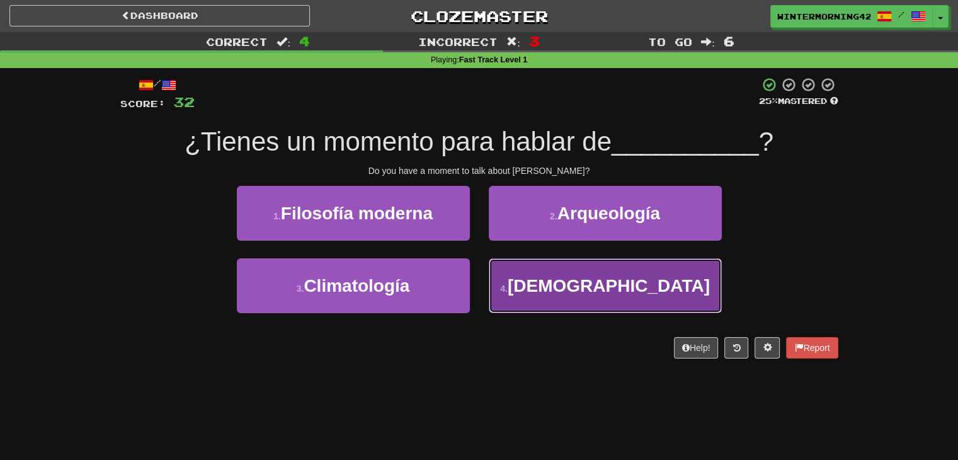
click at [530, 275] on button "4 . Jesucristo" at bounding box center [605, 285] width 233 height 55
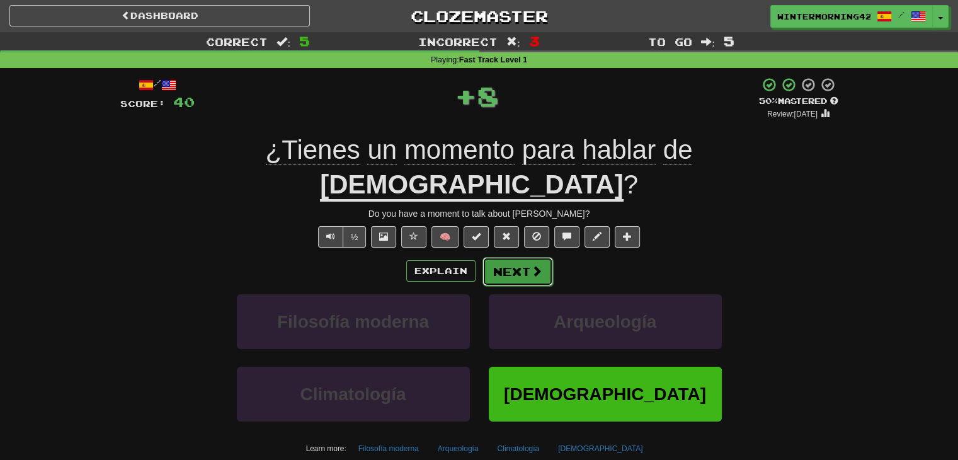
click at [511, 257] on button "Next" at bounding box center [517, 271] width 71 height 29
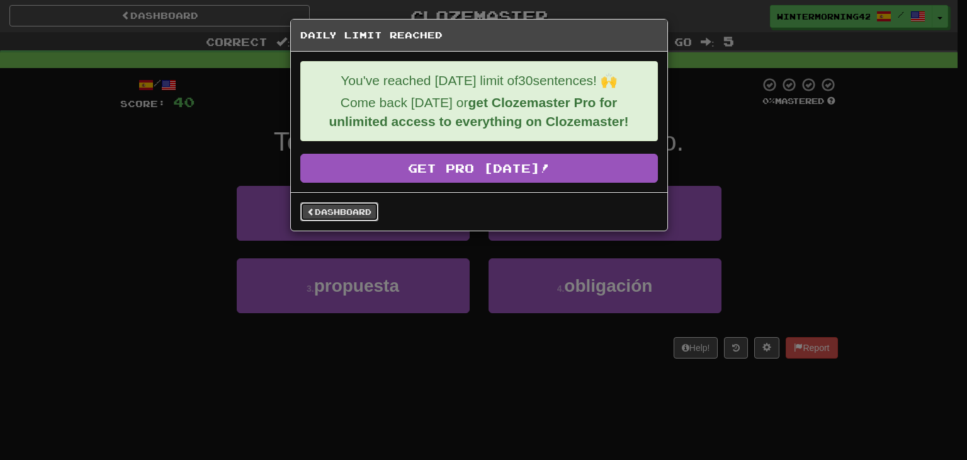
click at [366, 212] on link "Dashboard" at bounding box center [339, 211] width 78 height 19
